Goal: Navigation & Orientation: Find specific page/section

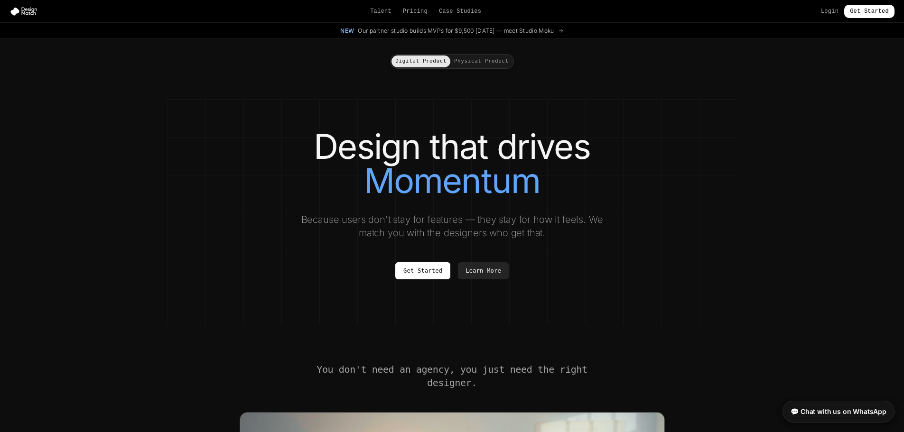
click at [451, 13] on link "Case Studies" at bounding box center [460, 12] width 42 height 8
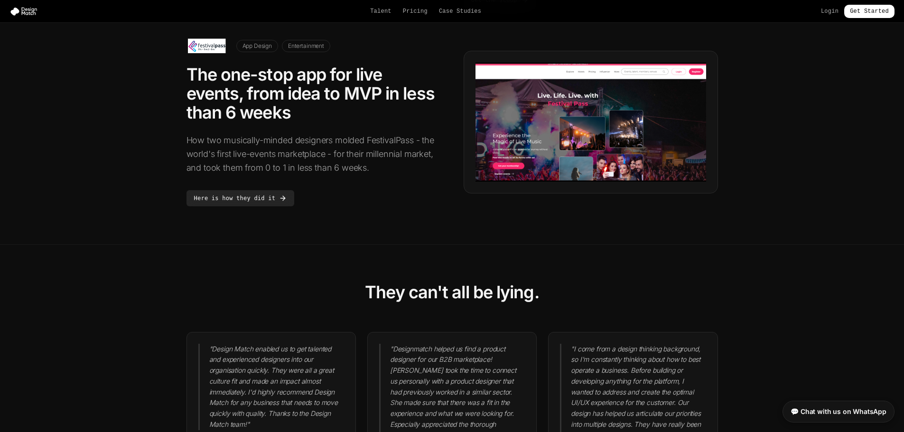
scroll to position [807, 0]
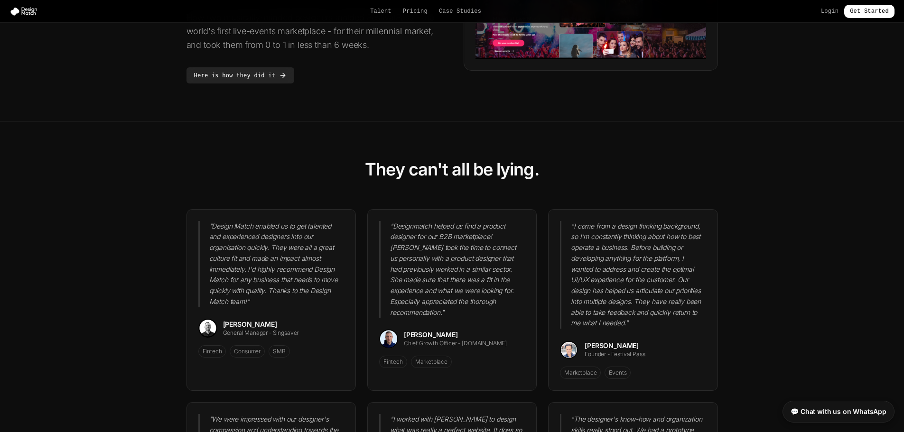
click at [453, 13] on link "Case Studies" at bounding box center [460, 12] width 42 height 8
click at [457, 10] on link "Case Studies" at bounding box center [460, 12] width 42 height 8
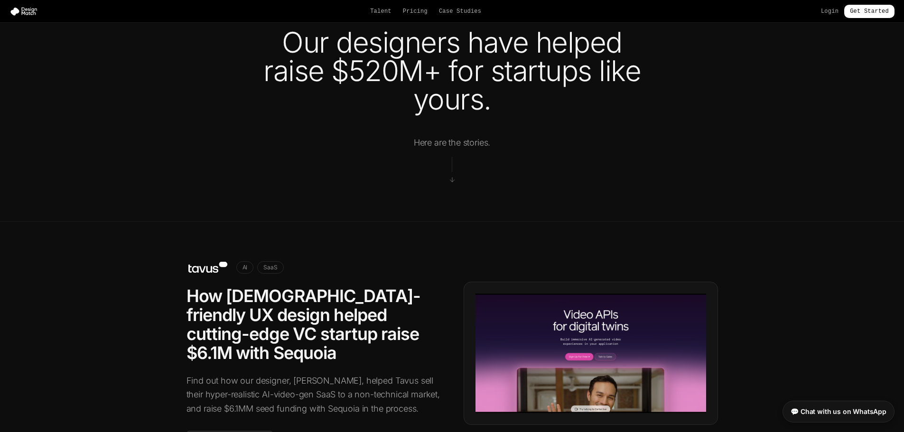
scroll to position [0, 0]
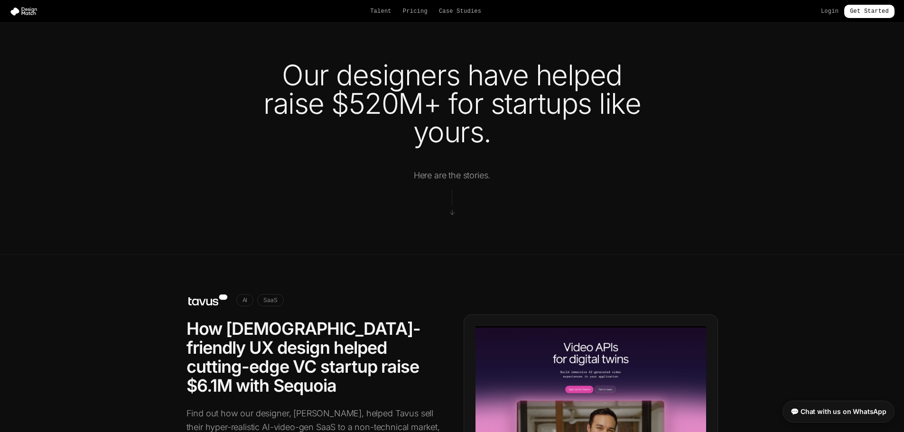
click at [387, 9] on link "Talent" at bounding box center [380, 12] width 21 height 8
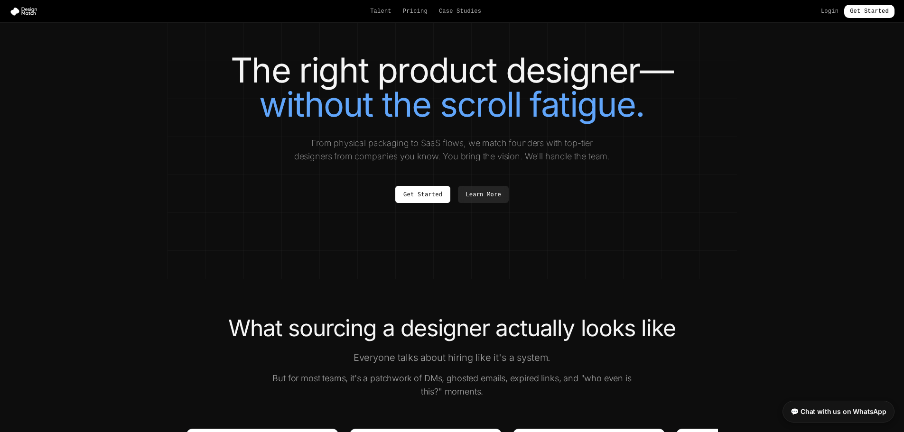
click at [479, 8] on link "Case Studies" at bounding box center [460, 12] width 42 height 8
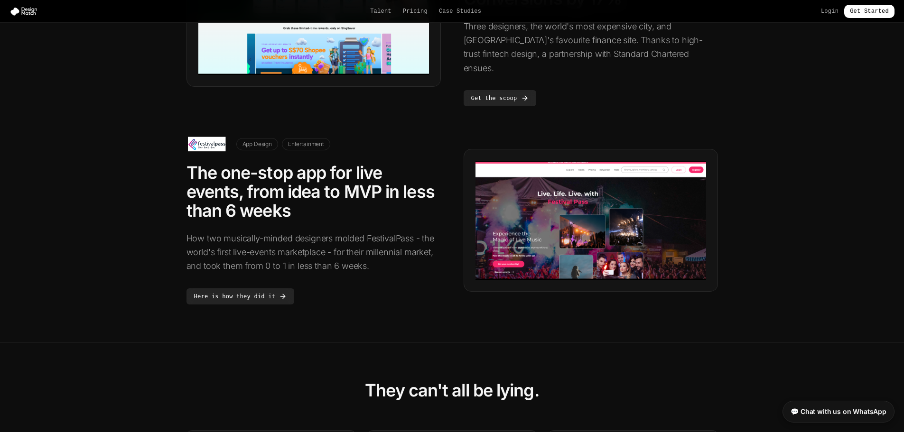
scroll to position [570, 0]
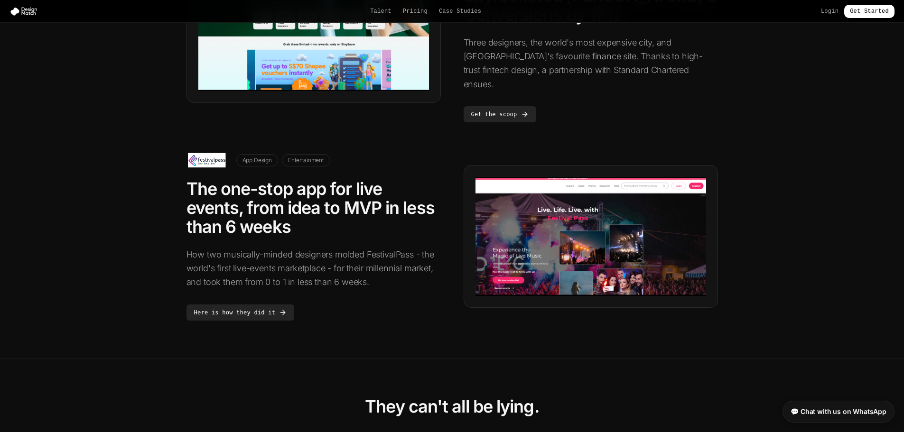
click at [265, 305] on link "Here is how they did it" at bounding box center [241, 313] width 108 height 16
